Goal: Check status: Check status

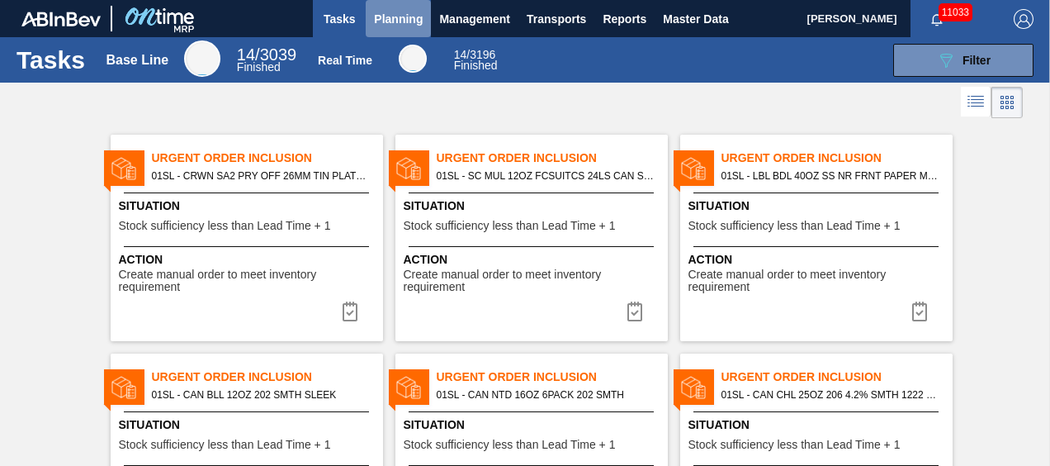
click at [419, 23] on span "Planning" at bounding box center [398, 19] width 49 height 20
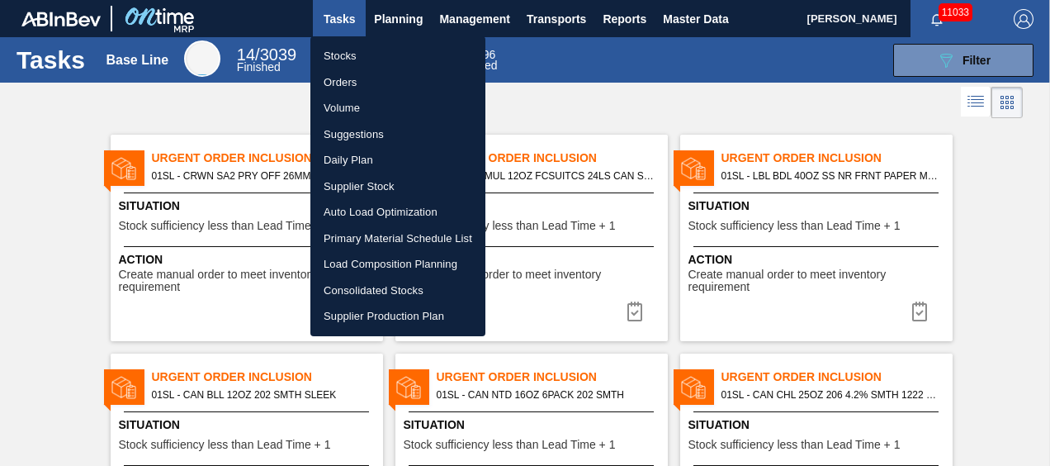
click at [327, 48] on li "Stocks" at bounding box center [397, 56] width 175 height 26
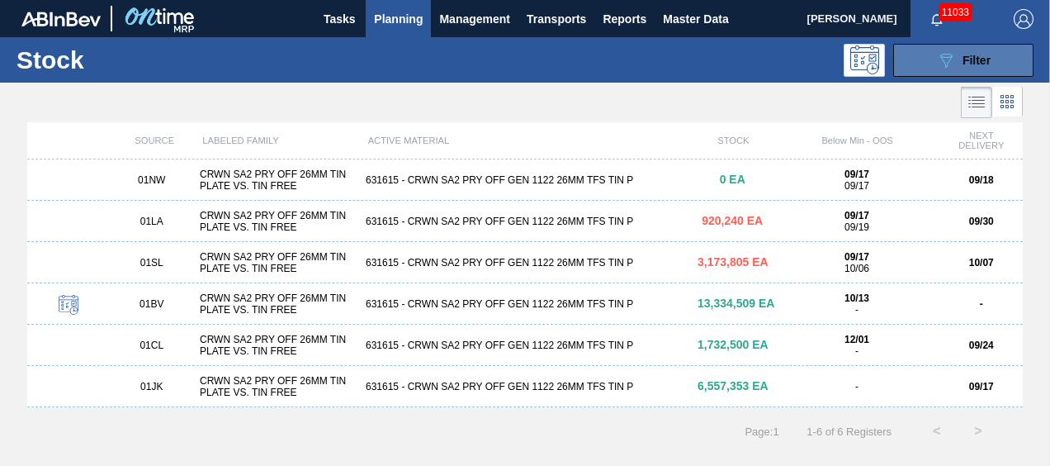
click at [938, 55] on icon "089F7B8B-B2A5-4AFE-B5C0-19BA573D28AC" at bounding box center [946, 60] width 20 height 20
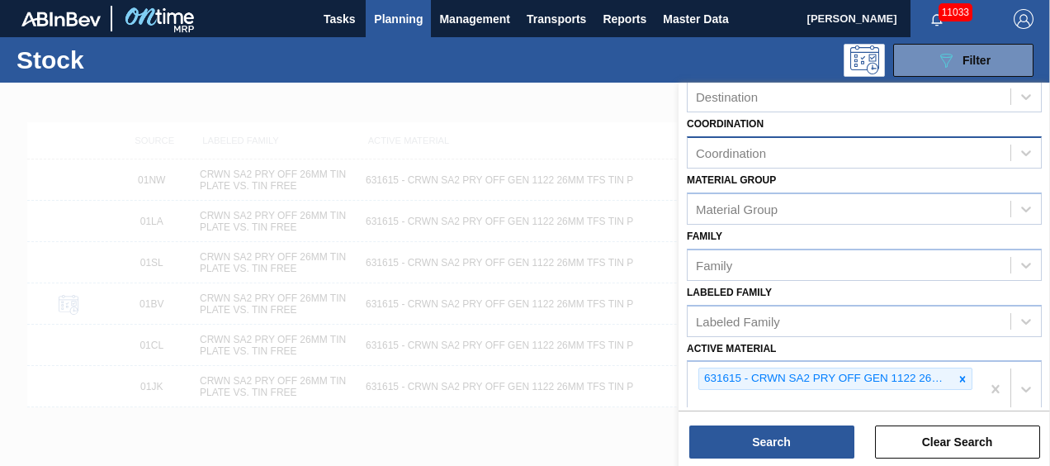
scroll to position [248, 0]
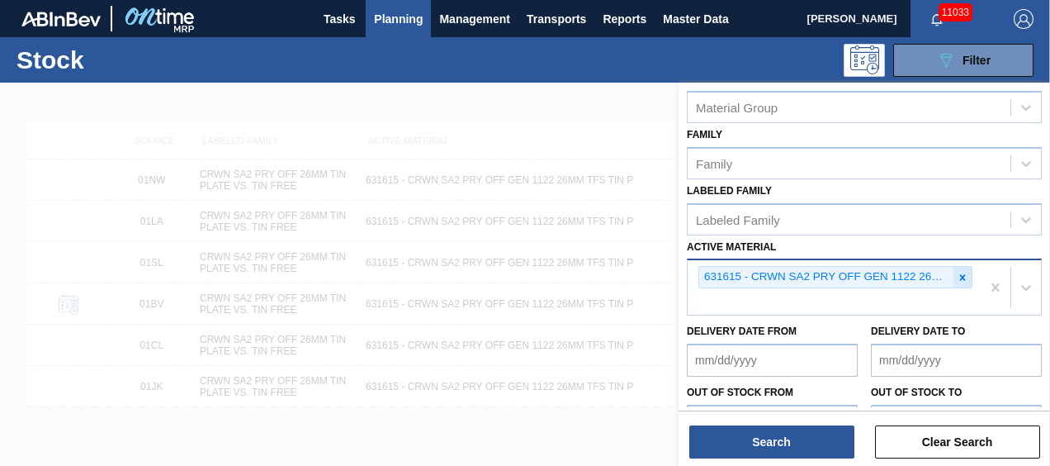
click at [958, 274] on icon at bounding box center [963, 278] width 12 height 12
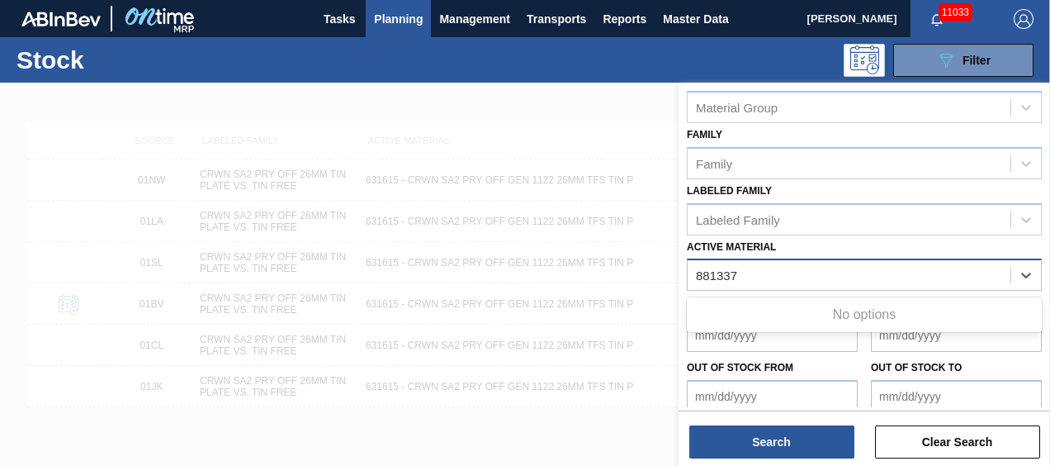
type Material "881337"
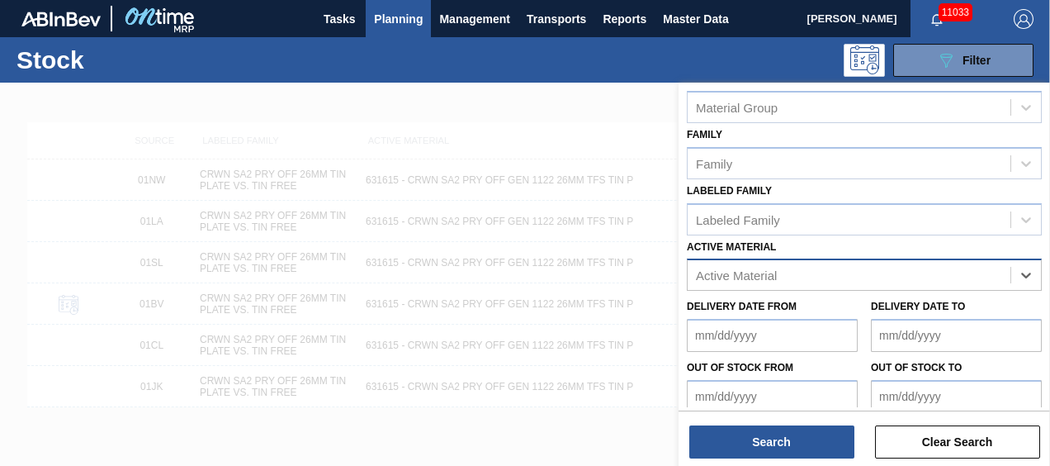
click at [822, 271] on div "Active Material" at bounding box center [849, 275] width 323 height 24
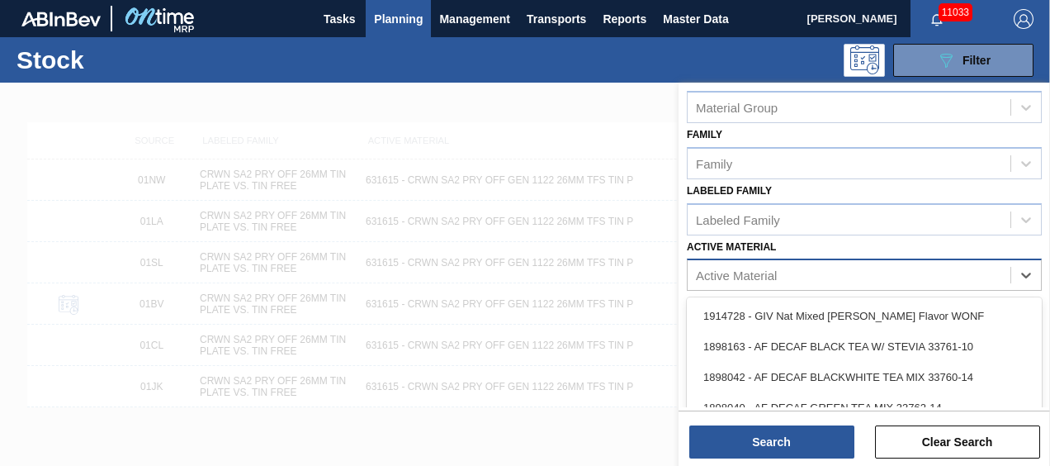
click at [822, 271] on div "Active Material" at bounding box center [849, 275] width 323 height 24
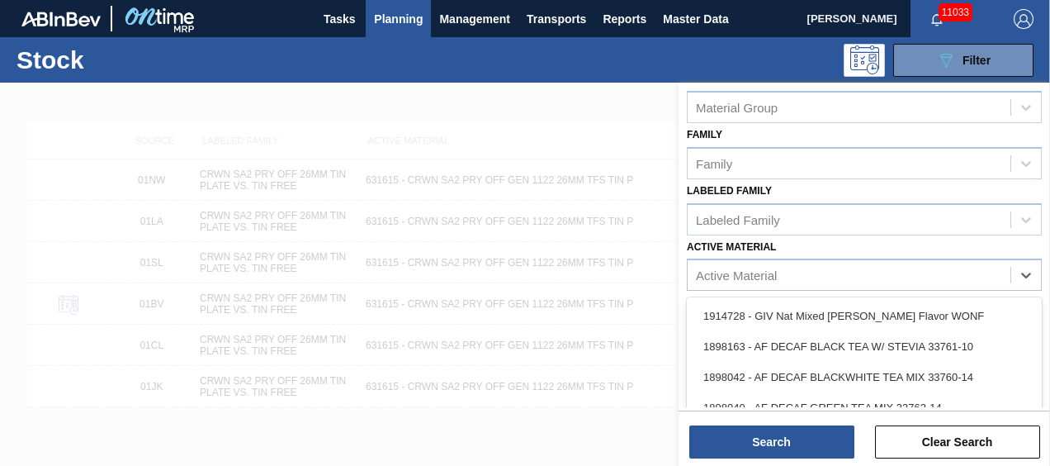
click at [855, 241] on div "Active Material option 631615 - CRWN SA2 PRY OFF GEN 1122 26MM TFS TIN P, desel…" at bounding box center [864, 263] width 355 height 56
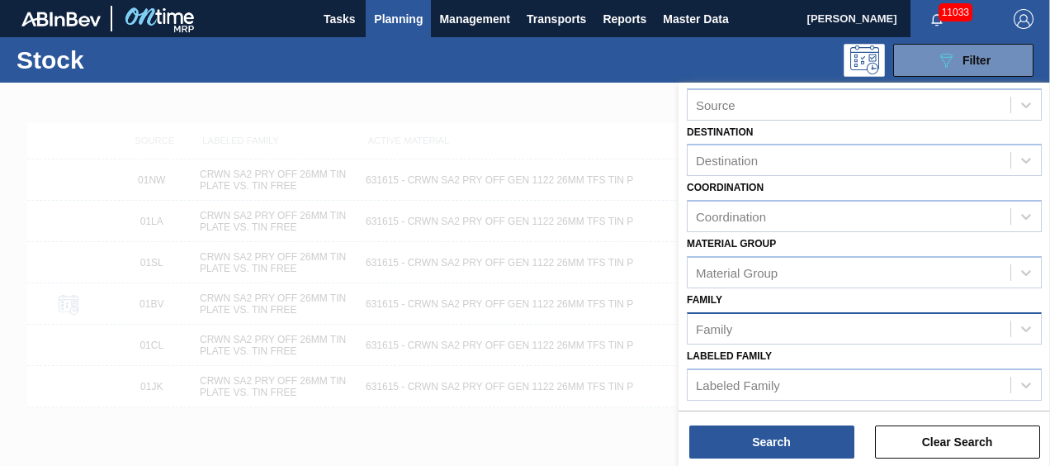
scroll to position [165, 0]
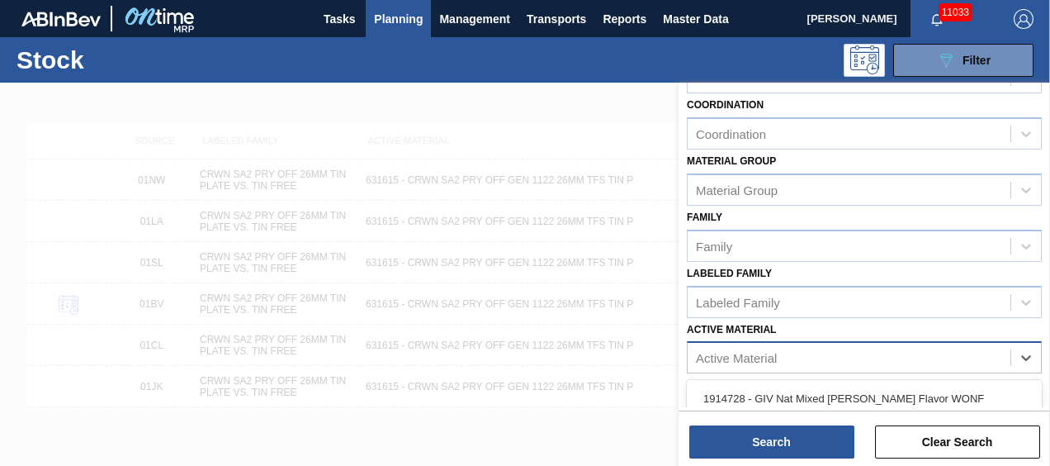
click at [770, 355] on div "Active Material" at bounding box center [736, 358] width 81 height 14
type Material "683848"
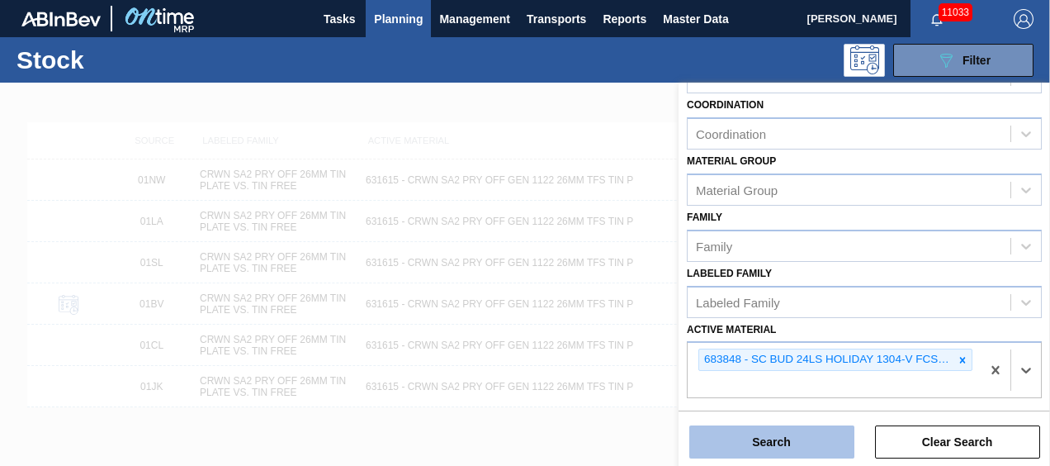
click at [798, 437] on button "Search" at bounding box center [771, 441] width 165 height 33
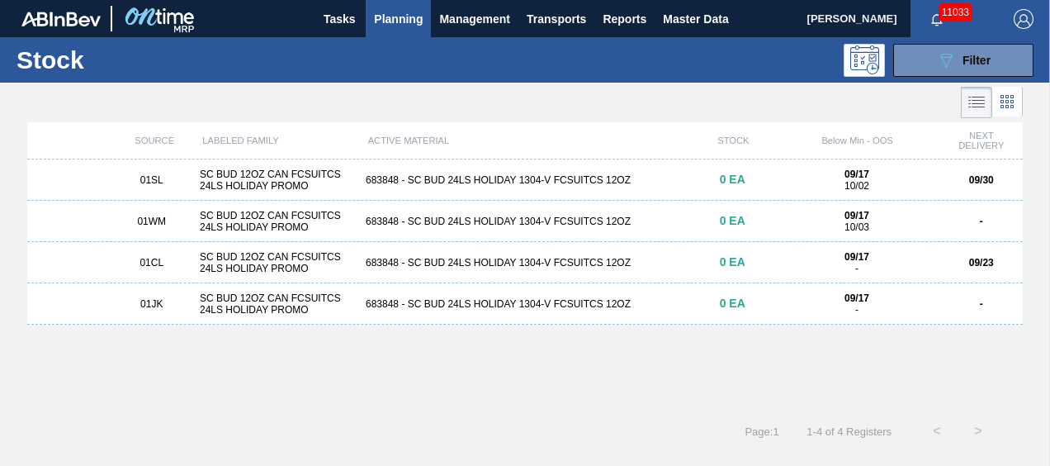
click at [498, 297] on div "01JK SC BUD 12OZ CAN FCSUITCS 24LS HOLIDAY PROMO 683848 - SC BUD 24LS HOLIDAY 1…" at bounding box center [525, 303] width 996 height 41
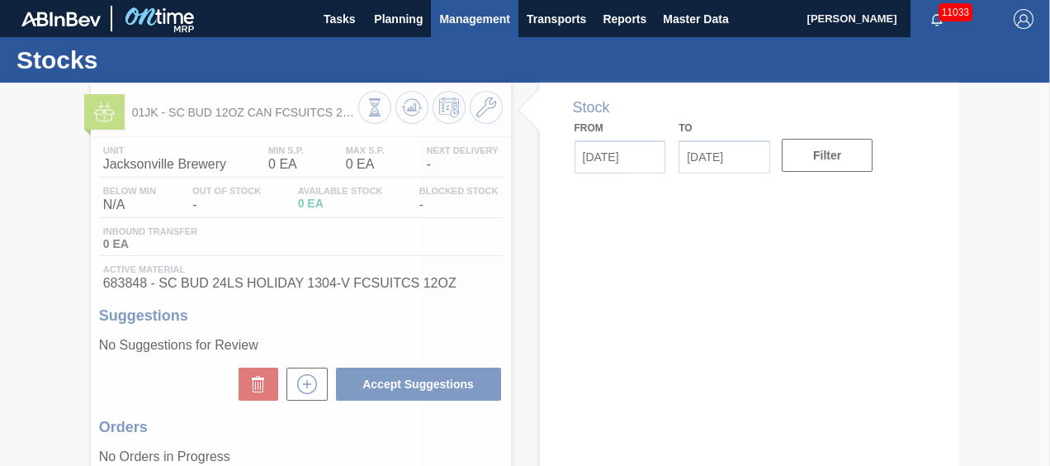
type input "[DATE]"
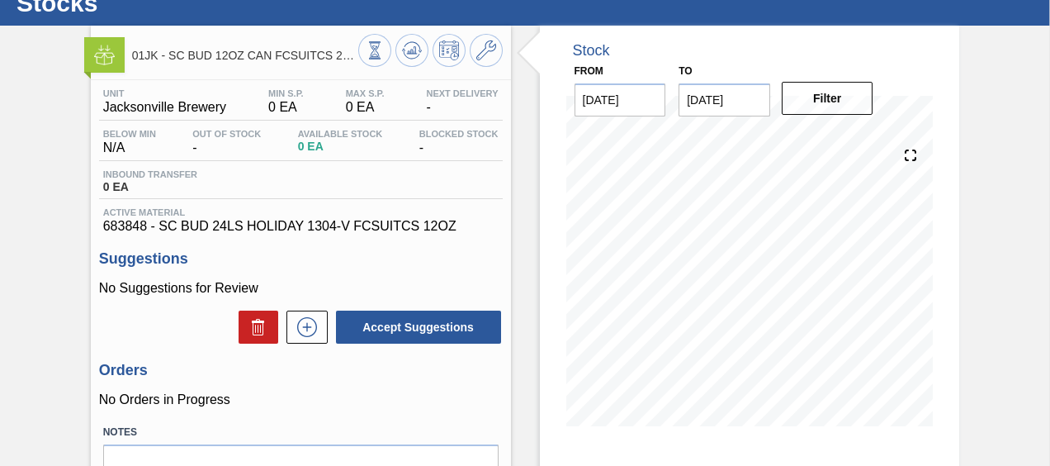
scroll to position [83, 0]
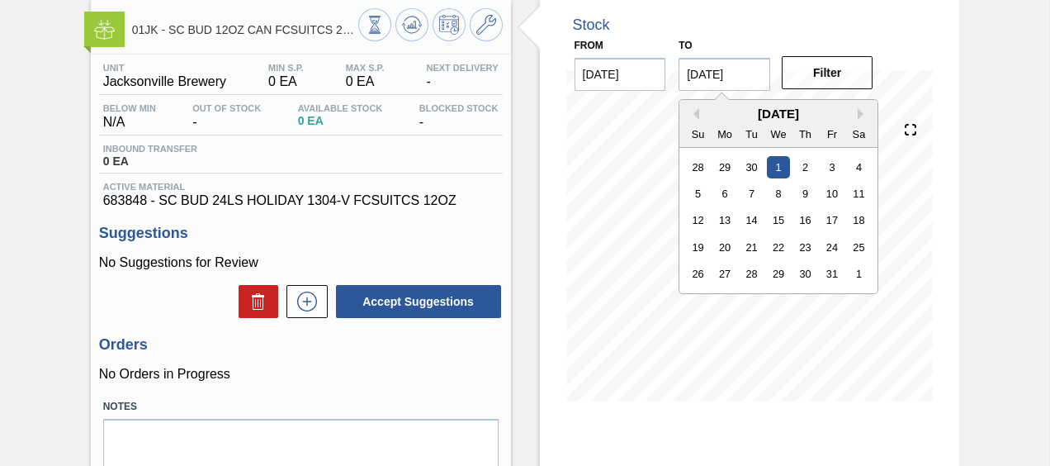
click at [760, 76] on input "[DATE]" at bounding box center [725, 74] width 92 height 33
click at [837, 270] on div "31" at bounding box center [833, 274] width 22 height 22
type input "[DATE]"
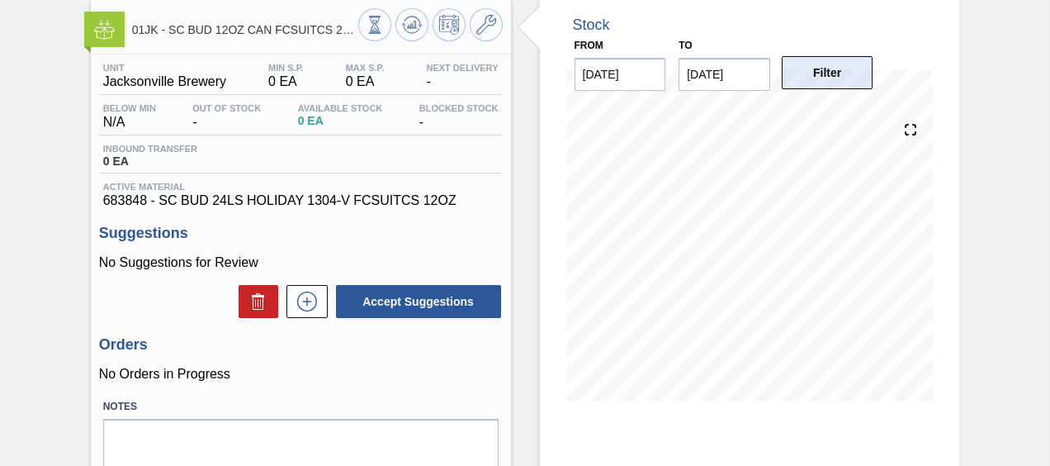
click at [830, 79] on button "Filter" at bounding box center [828, 72] width 92 height 33
click at [301, 310] on icon at bounding box center [307, 301] width 26 height 20
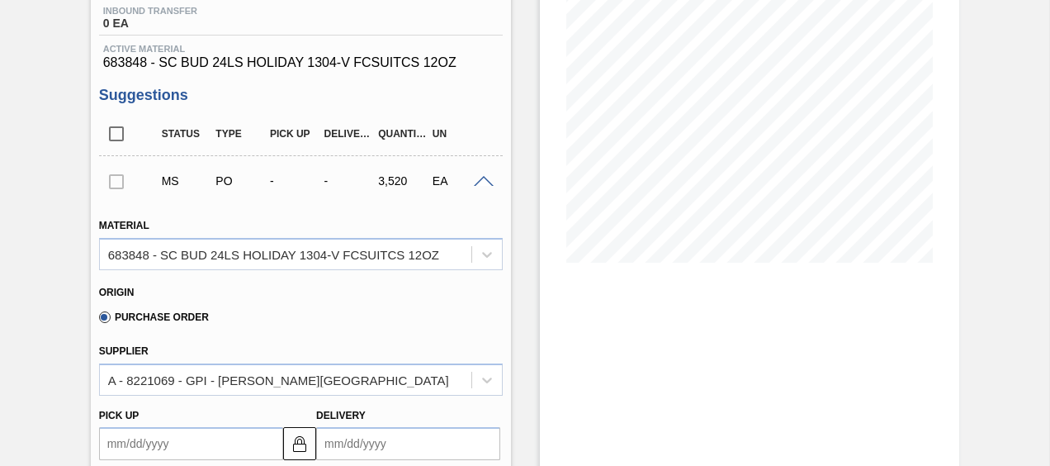
scroll to position [330, 0]
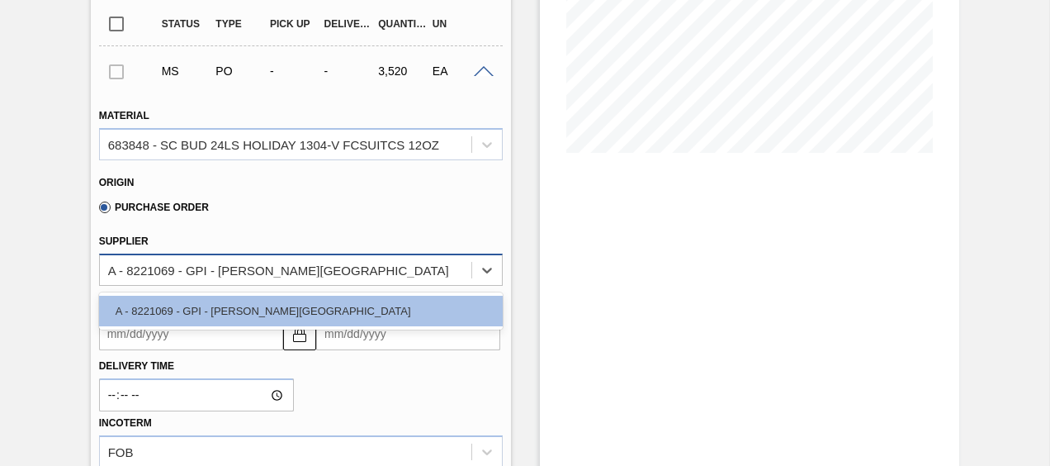
click at [466, 277] on div "A - 8221069 - GPI - [PERSON_NAME][GEOGRAPHIC_DATA]" at bounding box center [286, 270] width 372 height 24
click at [490, 263] on div at bounding box center [487, 270] width 30 height 30
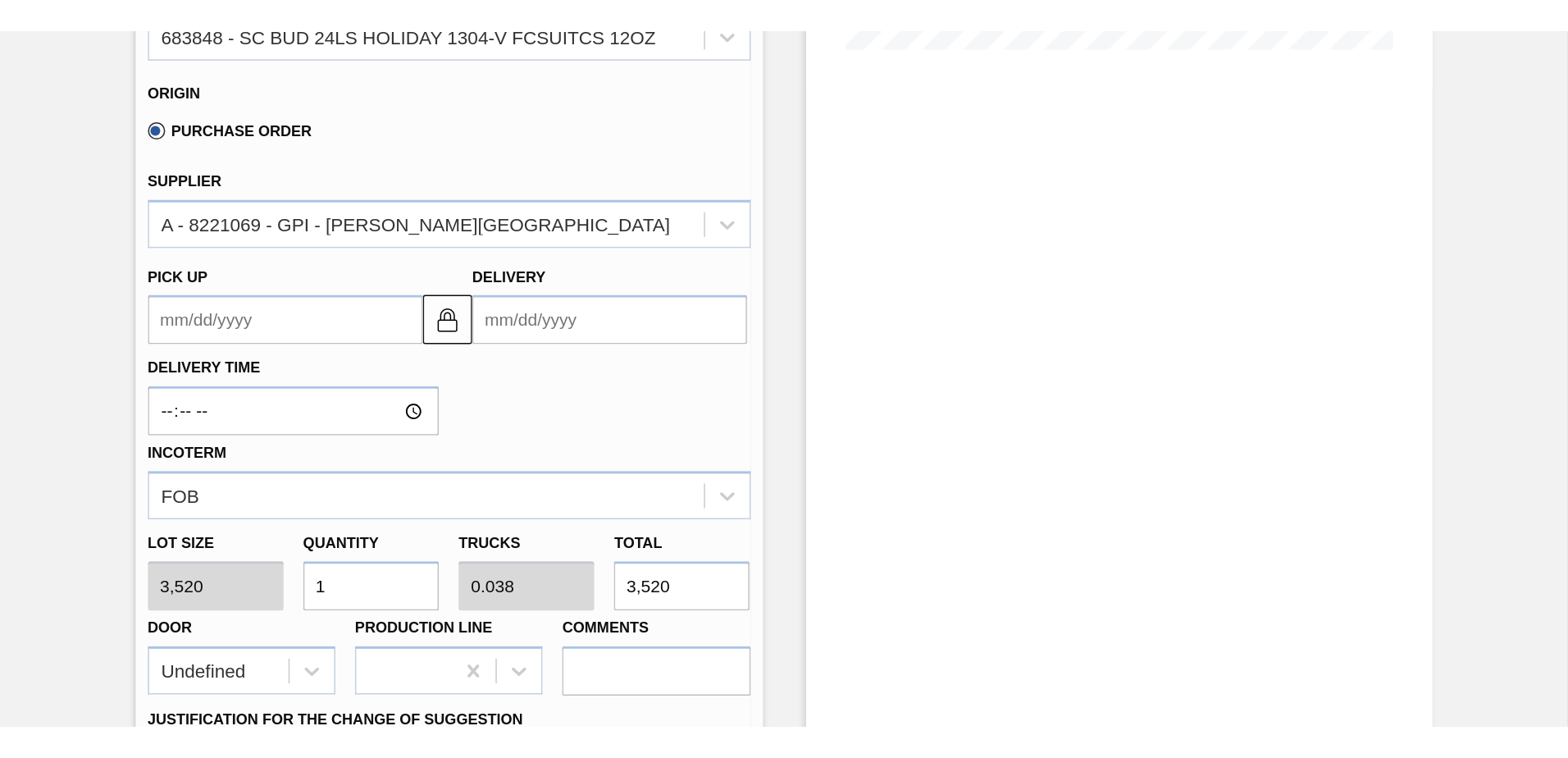
scroll to position [492, 0]
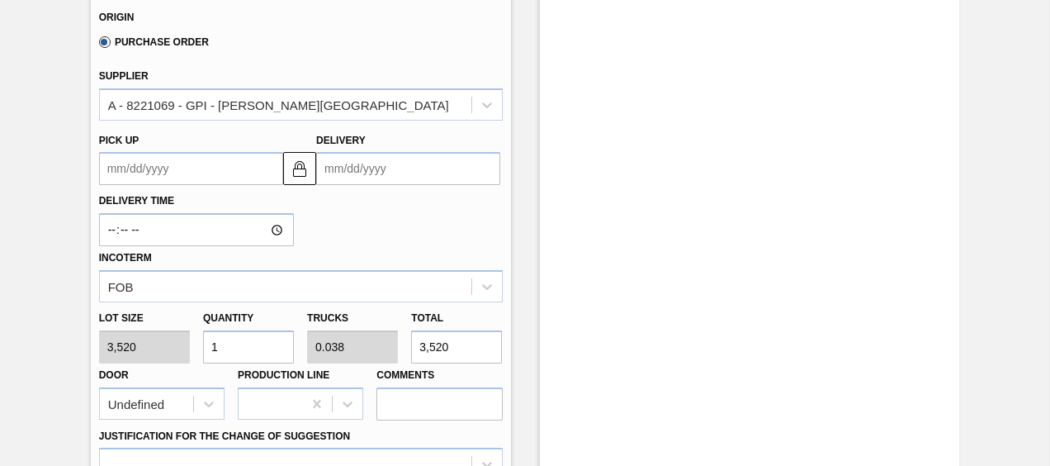
click at [284, 345] on input "1" at bounding box center [248, 346] width 91 height 33
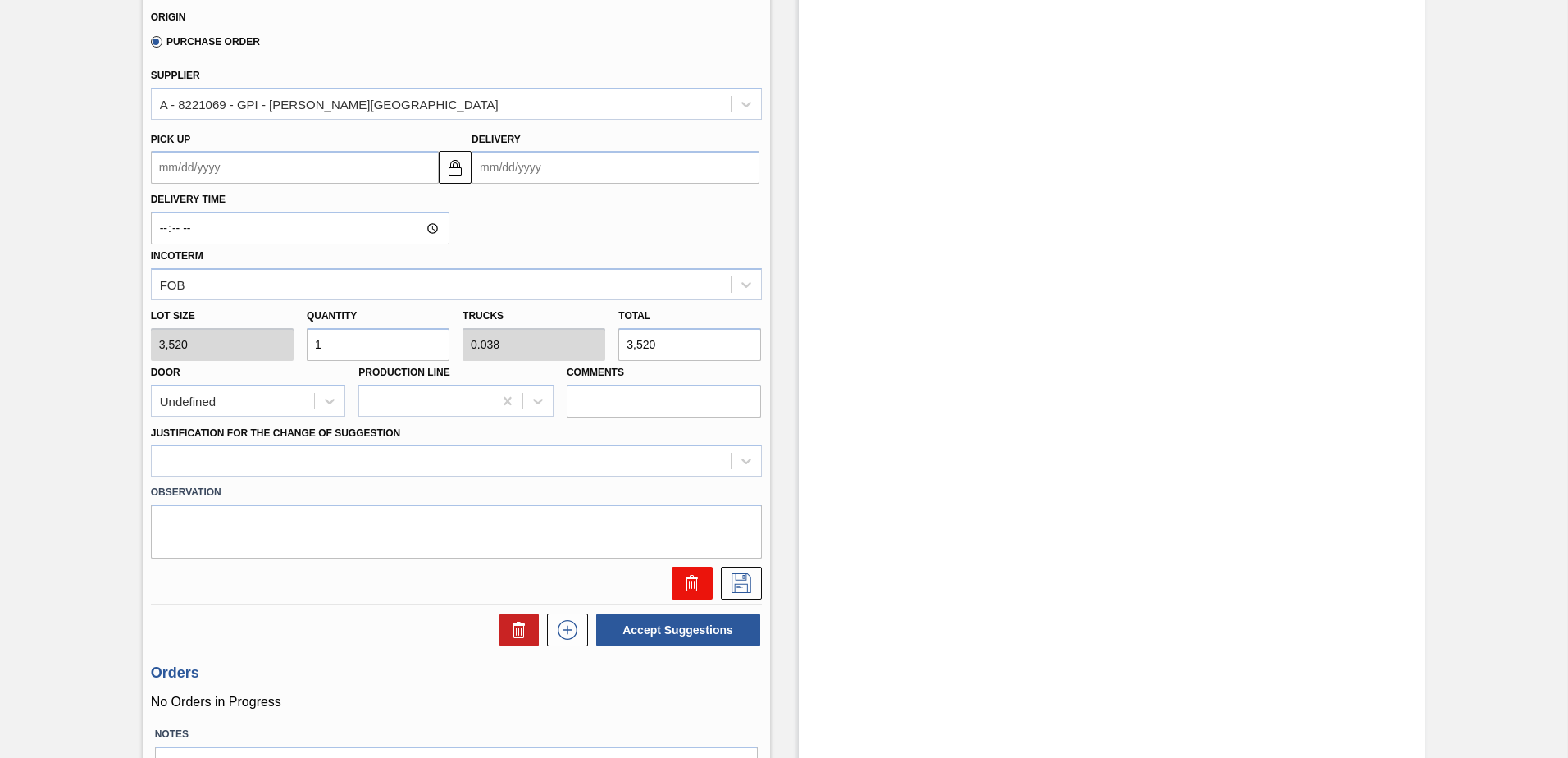
click at [686, 462] on icon at bounding box center [692, 583] width 20 height 20
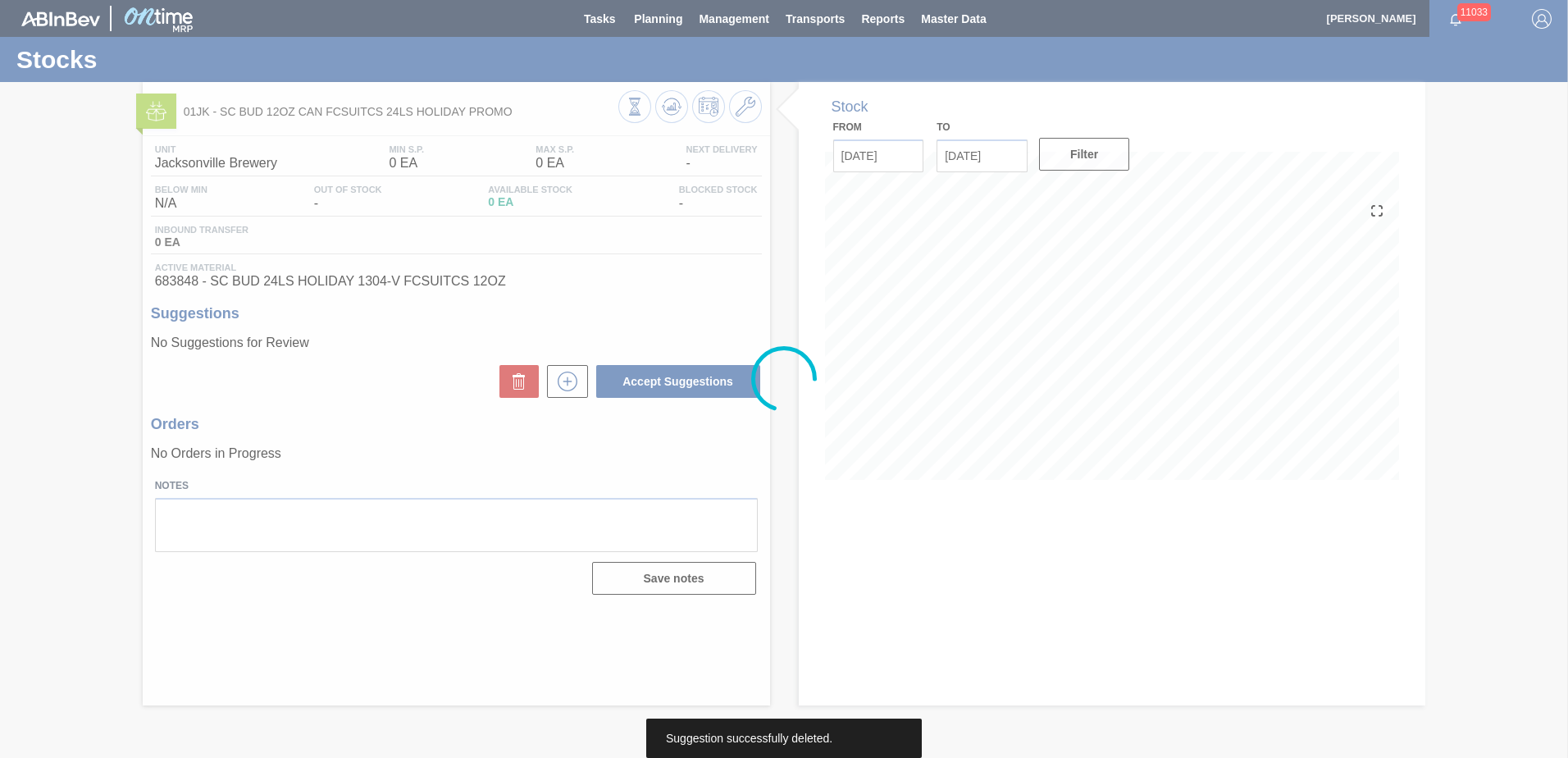
scroll to position [0, 0]
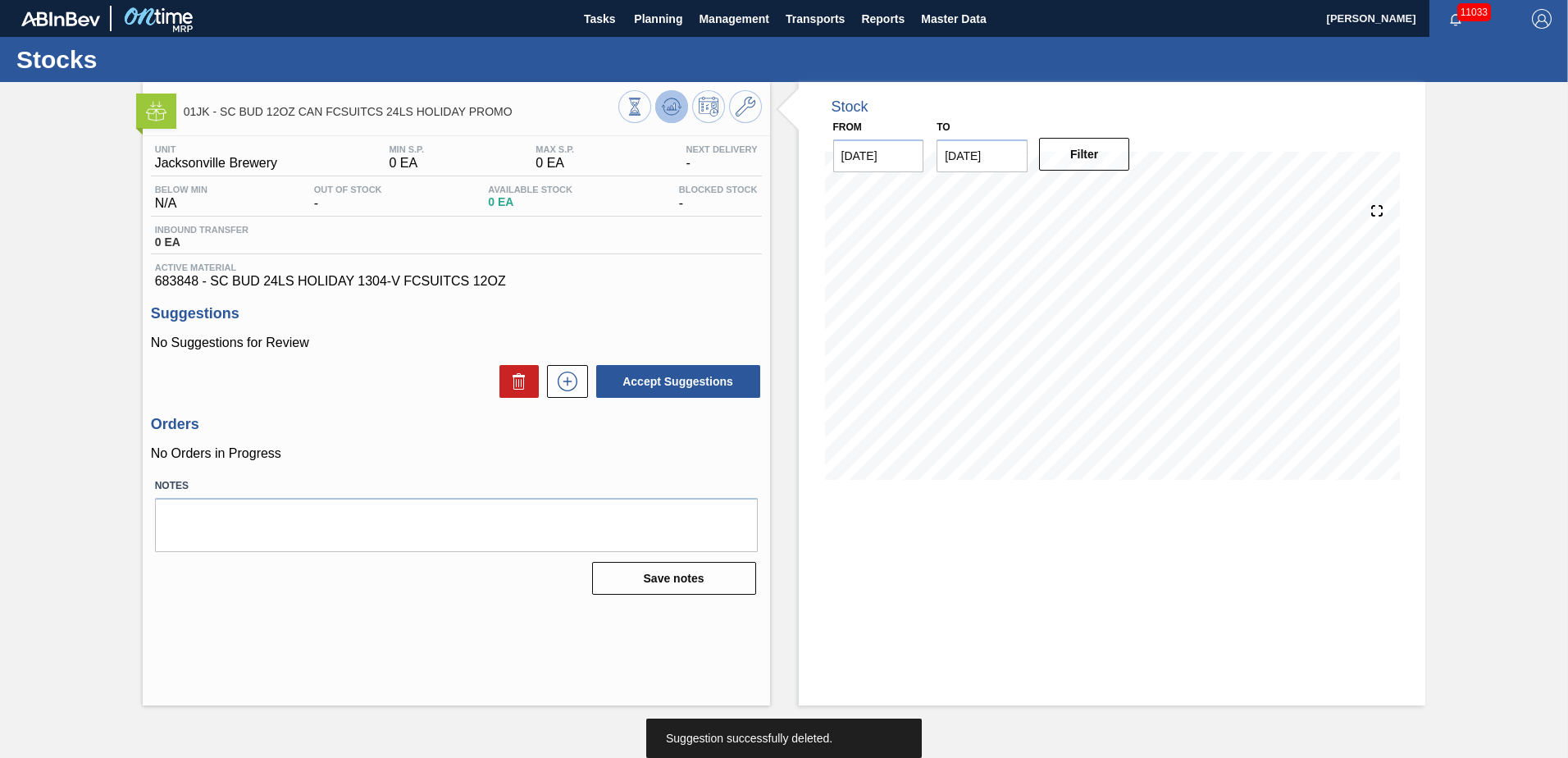
click at [679, 115] on button at bounding box center [671, 106] width 33 height 33
